Goal: Task Accomplishment & Management: Manage account settings

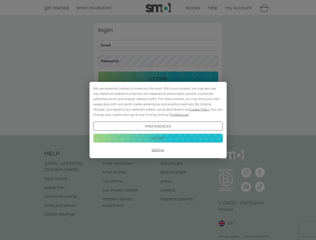
click at [200, 109] on span "Cookie Policy" at bounding box center [199, 110] width 19 height 4
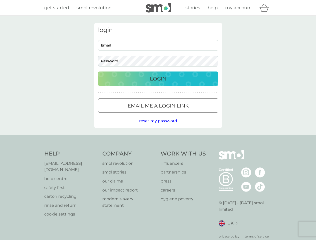
click at [179, 115] on div "login Email Password Login ● ● ● ● ● ● ● ● ● ● ● ● ● ● ● ● ● ● ● ● ● ● ● ● ● ● …" at bounding box center [158, 75] width 128 height 105
click at [158, 126] on div "login Email Password Login ● ● ● ● ● ● ● ● ● ● ● ● ● ● ● ● ● ● ● ● ● ● ● ● ● ● …" at bounding box center [158, 75] width 128 height 105
click at [158, 150] on div "Help [EMAIL_ADDRESS][DOMAIN_NAME] help centre safety first carton recycling rin…" at bounding box center [158, 194] width 228 height 89
click at [158, 138] on div "Help [EMAIL_ADDRESS][DOMAIN_NAME] help centre safety first carton recycling rin…" at bounding box center [158, 194] width 316 height 119
